Goal: Task Accomplishment & Management: Complete application form

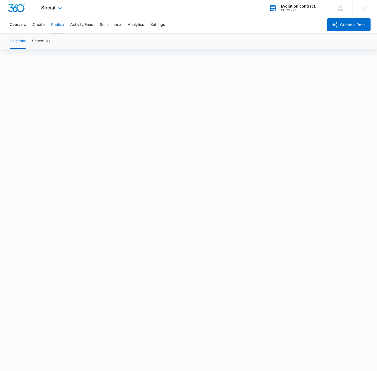
click at [300, 10] on div "M179791" at bounding box center [300, 10] width 39 height 4
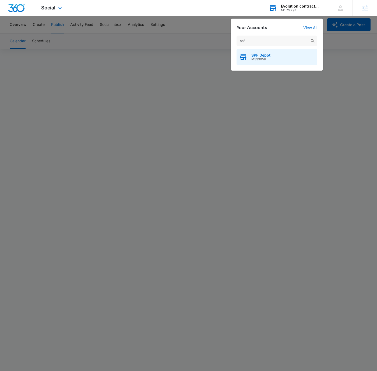
type input "spf"
click at [294, 59] on div "SPF Depot M333056" at bounding box center [277, 57] width 81 height 16
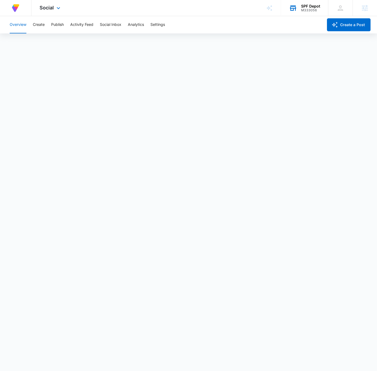
click at [57, 4] on div "Social Apps Reputation Forms CRM Email Social Payments POS Content Ads Intellig…" at bounding box center [51, 8] width 38 height 16
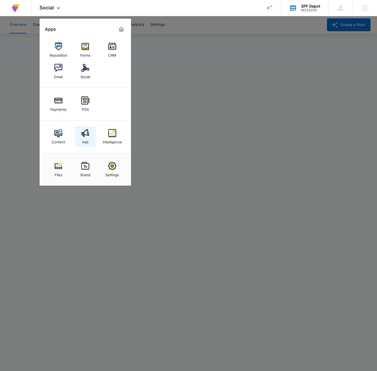
click at [91, 127] on link "Ads" at bounding box center [85, 136] width 20 height 20
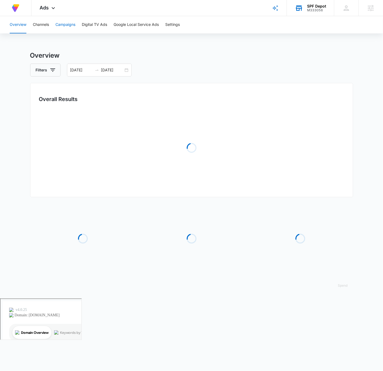
click at [68, 27] on button "Campaigns" at bounding box center [65, 24] width 20 height 17
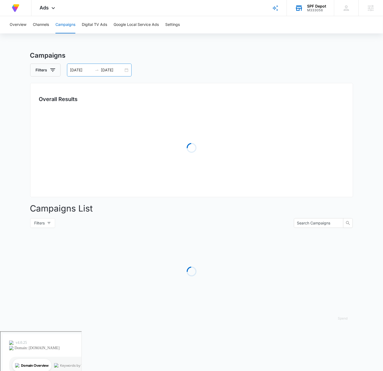
click at [124, 69] on div "[DATE] [DATE]" at bounding box center [99, 70] width 65 height 13
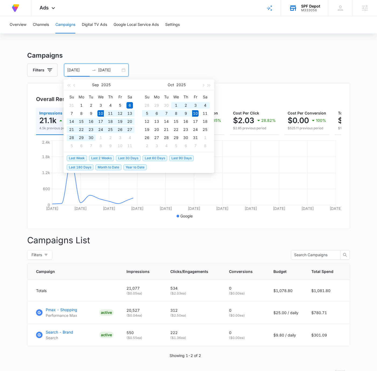
click at [134, 157] on span "Last 30 Days" at bounding box center [128, 158] width 25 height 6
type input "[DATE]"
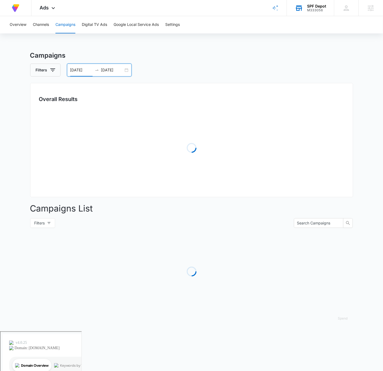
click at [261, 55] on h3 "Campaigns" at bounding box center [191, 56] width 323 height 10
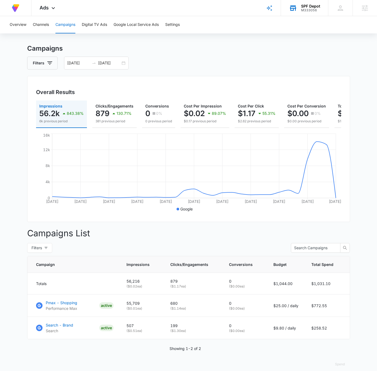
click at [290, 60] on div "Filters [DATE] [DATE]" at bounding box center [188, 63] width 323 height 13
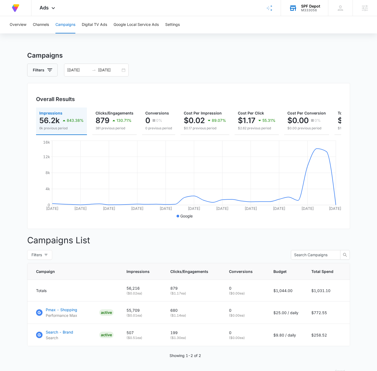
click at [294, 6] on icon at bounding box center [293, 8] width 6 height 4
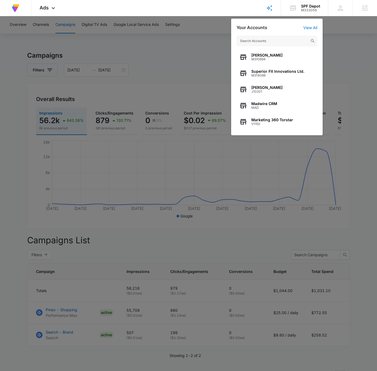
click at [284, 39] on input "text" at bounding box center [277, 41] width 81 height 11
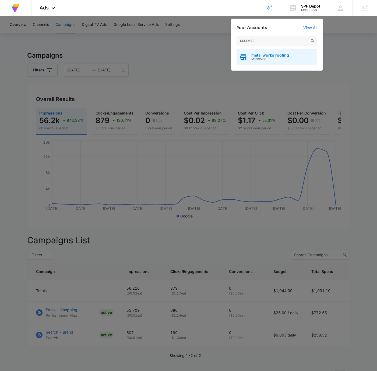
type input "M339572"
click at [296, 51] on div "metal works roofing M339572" at bounding box center [277, 57] width 81 height 16
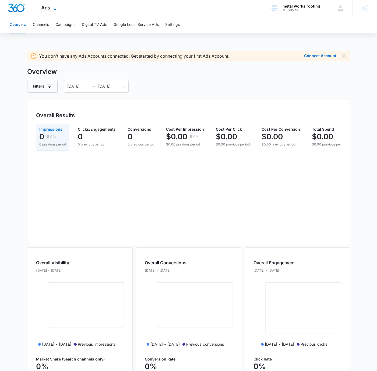
click at [48, 8] on span "Ads" at bounding box center [45, 8] width 9 height 6
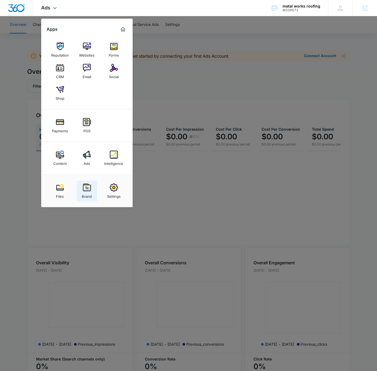
click at [89, 184] on img at bounding box center [87, 187] width 8 height 8
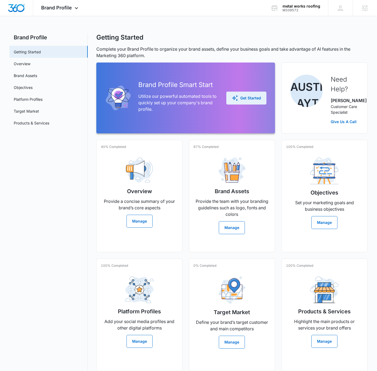
click at [260, 98] on div "Get Started" at bounding box center [246, 98] width 29 height 6
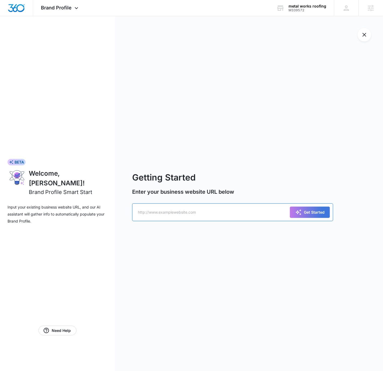
drag, startPoint x: 211, startPoint y: 211, endPoint x: 217, endPoint y: 212, distance: 6.1
click at [211, 211] on input "text" at bounding box center [232, 212] width 201 height 18
paste input "[URL][DOMAIN_NAME]"
type input "[URL][DOMAIN_NAME]"
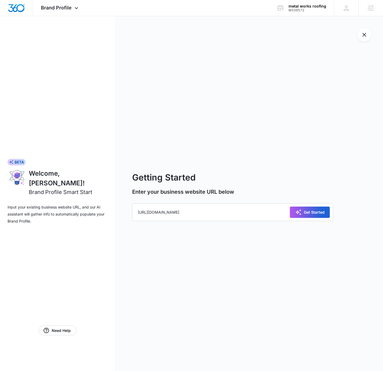
click at [308, 214] on div "Get Started" at bounding box center [310, 212] width 29 height 6
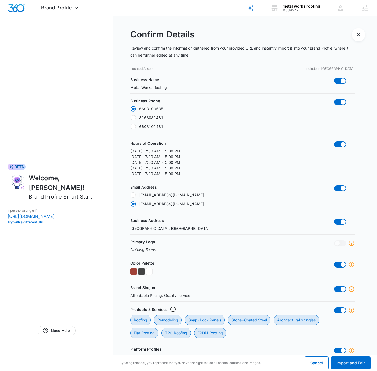
radio input "false"
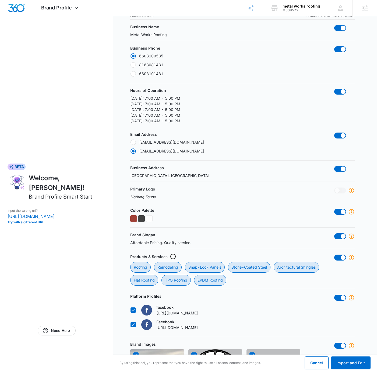
scroll to position [85, 0]
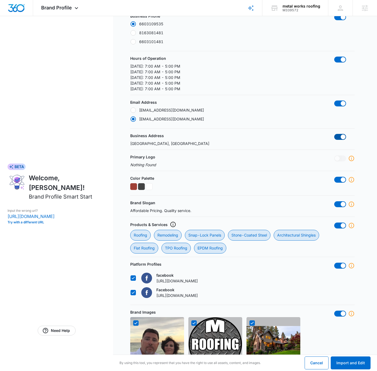
click at [342, 135] on span at bounding box center [343, 136] width 5 height 5
click at [335, 134] on input "checkbox" at bounding box center [334, 134] width 0 height 0
checkbox input "false"
radio input "false"
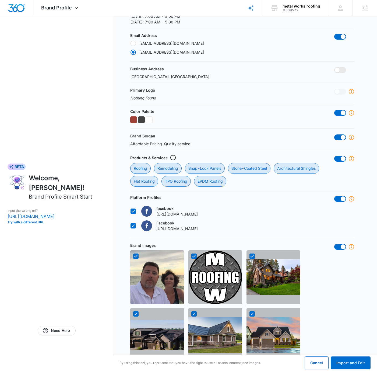
scroll to position [154, 0]
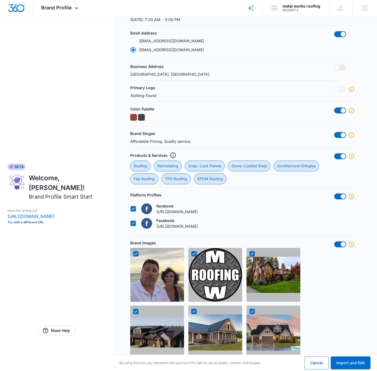
click at [132, 207] on icon at bounding box center [133, 208] width 5 height 5
click at [131, 209] on input "facebook [URL][DOMAIN_NAME]" at bounding box center [130, 209] width 0 height 0
checkbox input "false"
click at [132, 221] on icon at bounding box center [133, 223] width 5 height 5
click at [131, 223] on input "Facebook [URL][DOMAIN_NAME]" at bounding box center [130, 223] width 0 height 0
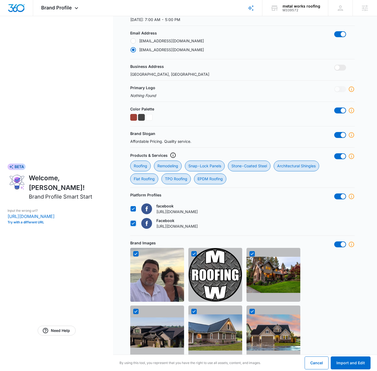
checkbox input "true"
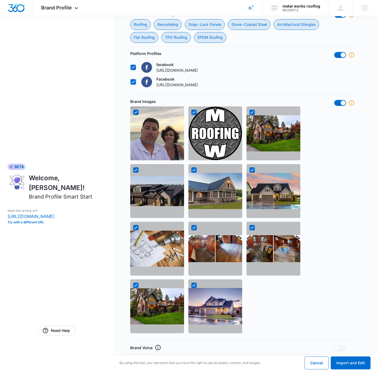
scroll to position [296, 0]
click at [137, 110] on icon at bounding box center [136, 112] width 5 height 5
click at [133, 112] on input "checkbox" at bounding box center [133, 112] width 0 height 0
checkbox input "false"
click at [193, 111] on icon at bounding box center [194, 112] width 3 height 2
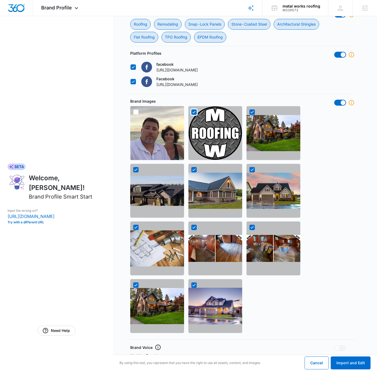
click at [192, 112] on input "checkbox" at bounding box center [191, 112] width 0 height 0
checkbox input "false"
click at [135, 168] on icon at bounding box center [136, 169] width 5 height 5
click at [133, 170] on input "checkbox" at bounding box center [133, 170] width 0 height 0
click at [137, 169] on icon at bounding box center [136, 169] width 5 height 5
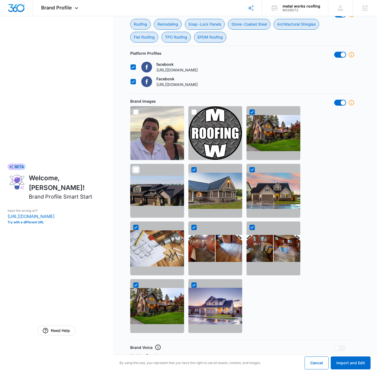
click at [133, 170] on input "checkbox" at bounding box center [133, 170] width 0 height 0
checkbox input "true"
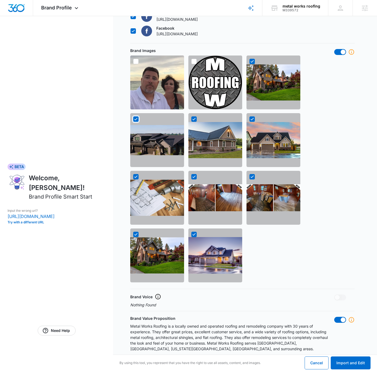
scroll to position [349, 0]
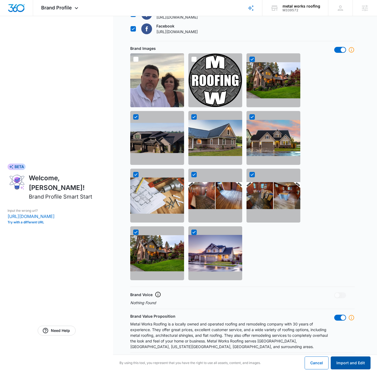
click at [349, 359] on button "Import and Edit" at bounding box center [351, 362] width 40 height 13
radio input "false"
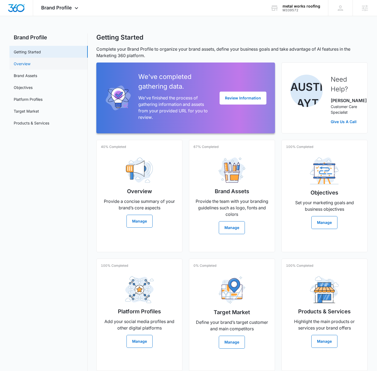
click at [30, 63] on link "Overview" at bounding box center [22, 64] width 17 height 6
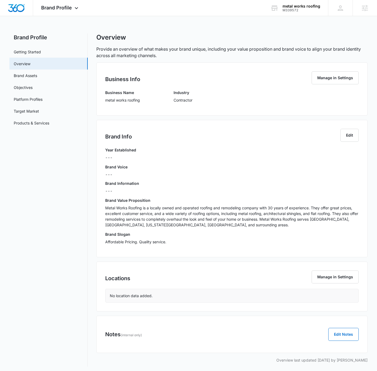
click at [279, 36] on div "Overview" at bounding box center [232, 37] width 272 height 8
